Goal: Task Accomplishment & Management: Use online tool/utility

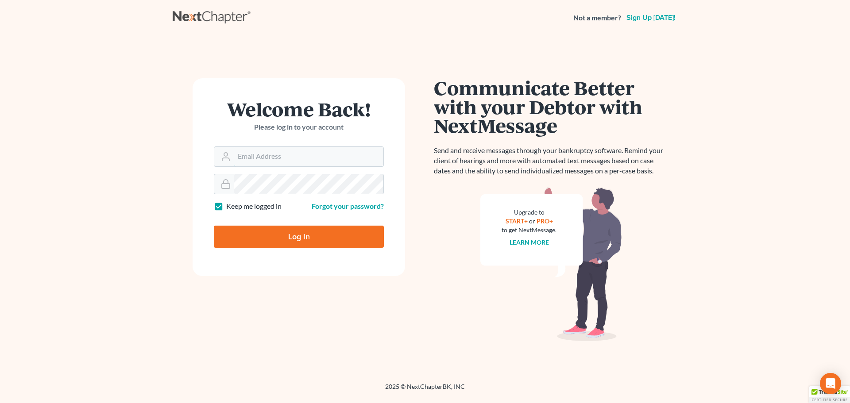
type input "[EMAIL_ADDRESS][PERSON_NAME][DOMAIN_NAME]"
click at [264, 230] on input "Log In" at bounding box center [299, 237] width 170 height 22
type input "Thinking..."
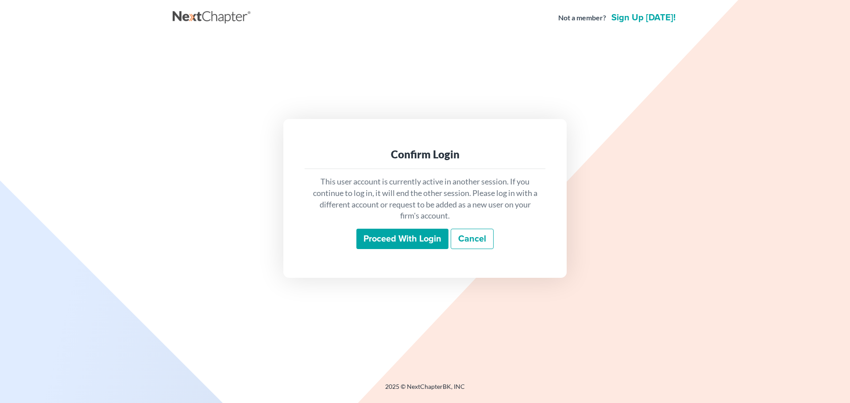
click at [376, 243] on input "Proceed with login" at bounding box center [402, 239] width 92 height 20
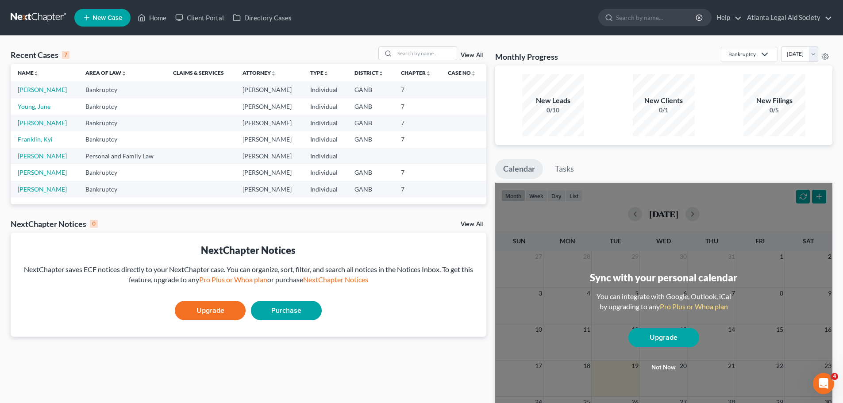
click at [39, 94] on td "Weeden, Marcel" at bounding box center [45, 89] width 68 height 16
click at [40, 92] on link "Weeden, Marcel" at bounding box center [42, 90] width 49 height 8
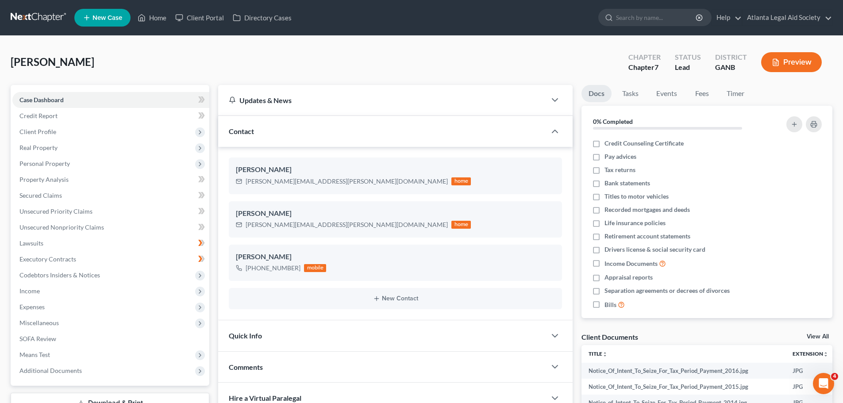
click at [812, 54] on button "Preview" at bounding box center [791, 62] width 61 height 20
